Goal: Information Seeking & Learning: Learn about a topic

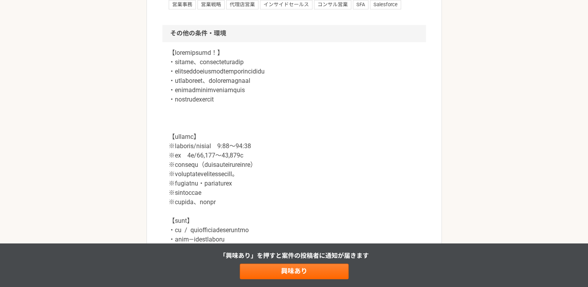
scroll to position [894, 0]
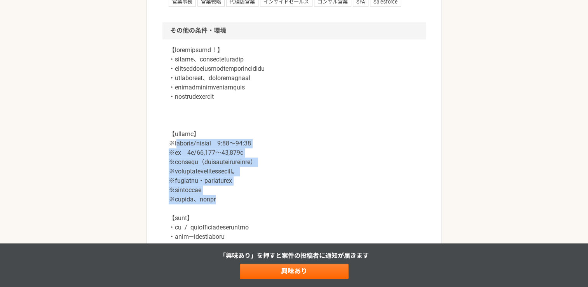
drag, startPoint x: 179, startPoint y: 141, endPoint x: 288, endPoint y: 195, distance: 122.2
click at [288, 195] on p at bounding box center [294, 171] width 251 height 252
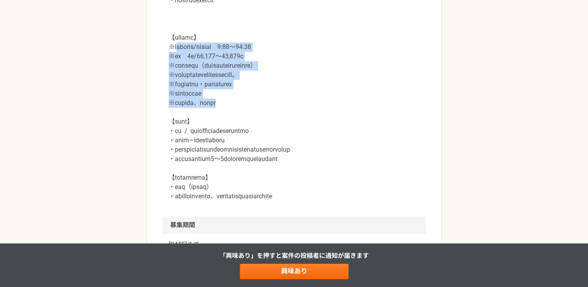
scroll to position [1011, 0]
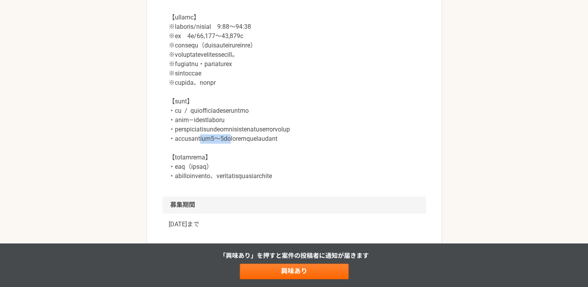
drag, startPoint x: 223, startPoint y: 147, endPoint x: 271, endPoint y: 152, distance: 47.7
click at [271, 152] on p at bounding box center [294, 55] width 251 height 252
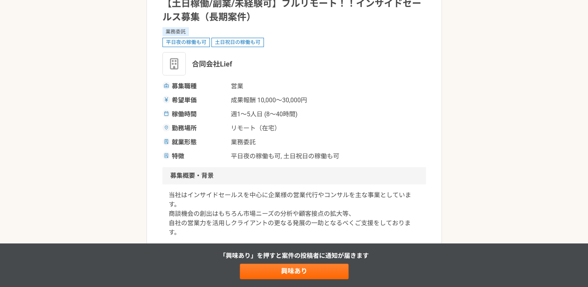
scroll to position [37, 0]
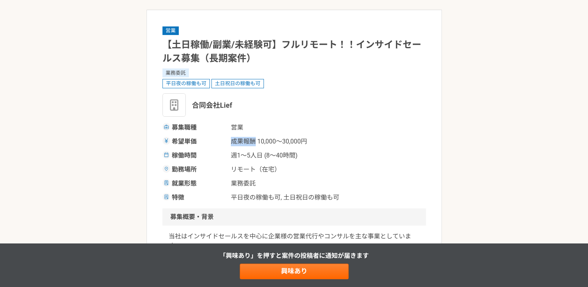
drag, startPoint x: 230, startPoint y: 142, endPoint x: 255, endPoint y: 140, distance: 25.4
click at [255, 140] on div "希望単価 成果報酬 10,000〜30,000円" at bounding box center [295, 141] width 264 height 9
copy span "成果報酬"
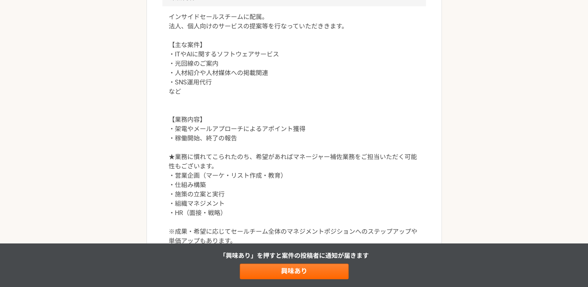
scroll to position [465, 0]
